Goal: Information Seeking & Learning: Learn about a topic

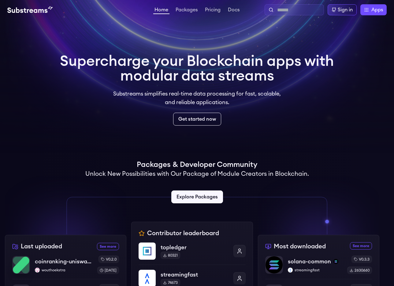
click at [282, 13] on input "text" at bounding box center [299, 9] width 44 height 7
type input "*******"
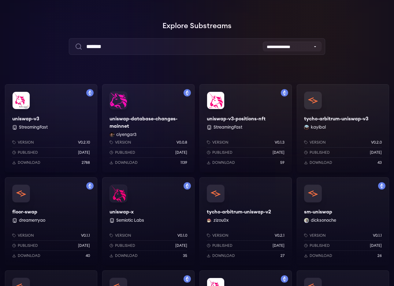
scroll to position [33, 0]
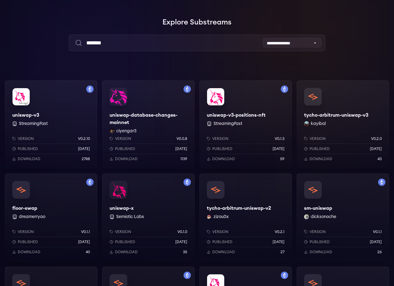
click at [55, 97] on div "uniswap-v3 StreamingFast Version v0.2.10 Published 1 years ago Download 2788" at bounding box center [51, 124] width 92 height 88
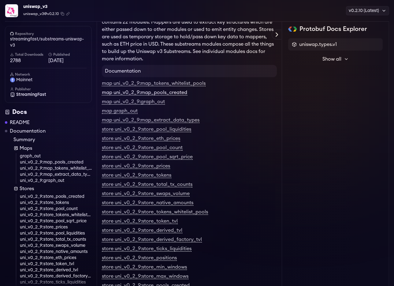
scroll to position [75, 0]
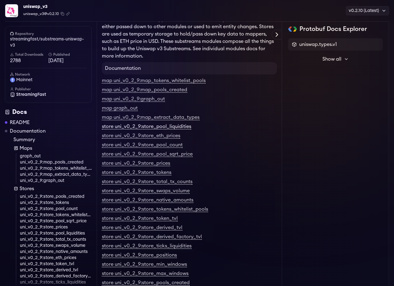
click at [152, 128] on link "store uni_v0_2_9:store_pool_liquidities" at bounding box center [146, 127] width 89 height 6
